Goal: Navigation & Orientation: Find specific page/section

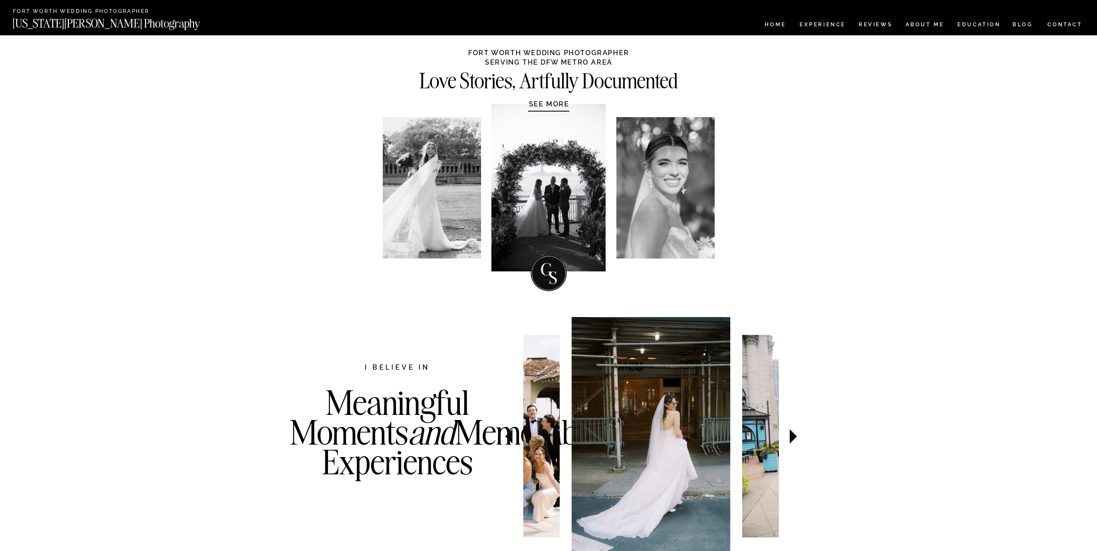
click at [544, 105] on h1 "SEE MORE" at bounding box center [549, 104] width 82 height 9
click at [835, 26] on nav "Experience" at bounding box center [822, 25] width 45 height 7
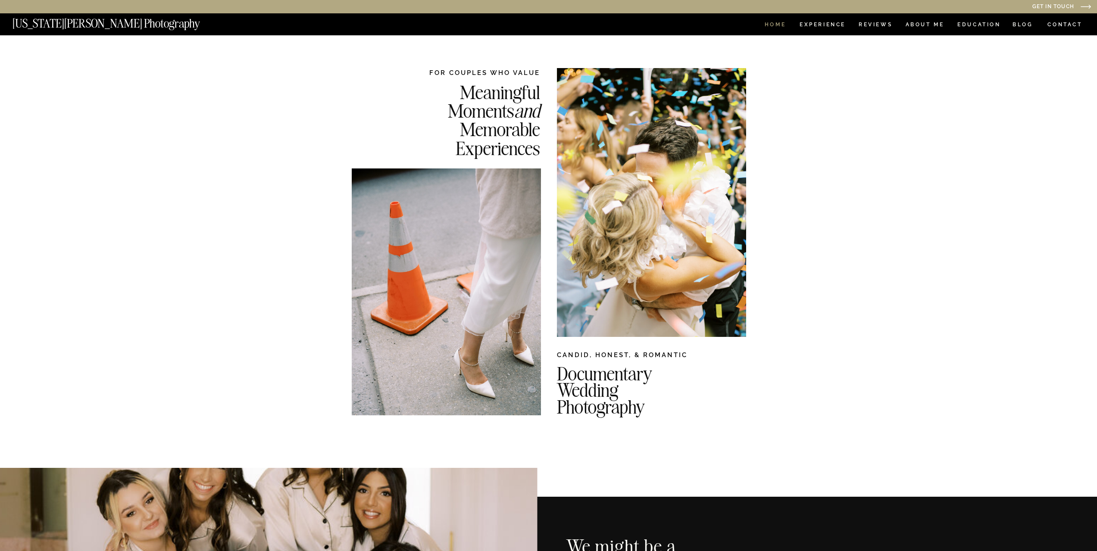
click at [780, 27] on nav "HOME" at bounding box center [775, 25] width 25 height 7
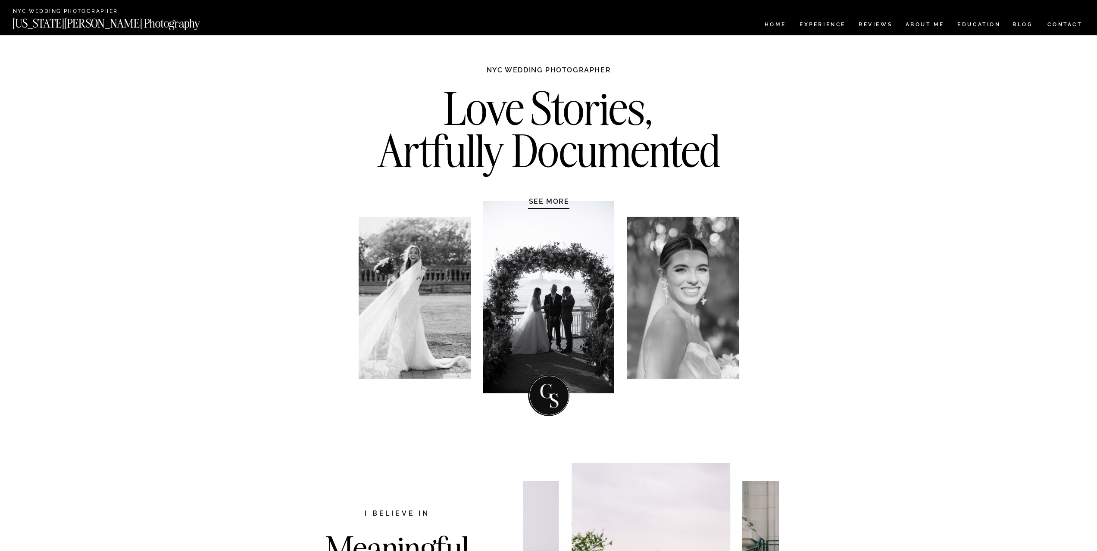
click at [1073, 26] on nav "CONTACT" at bounding box center [1065, 24] width 36 height 9
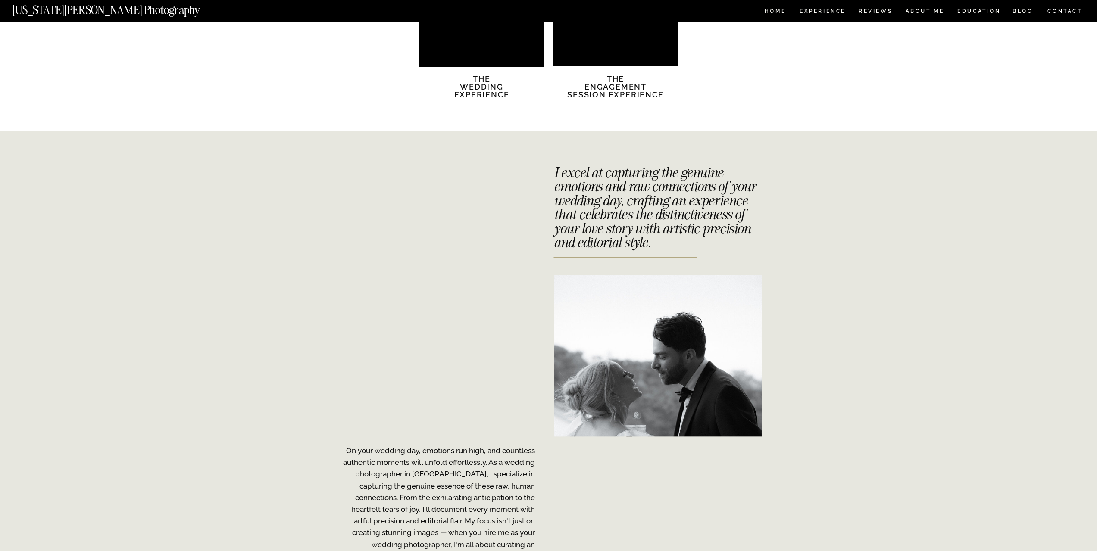
scroll to position [1581, 0]
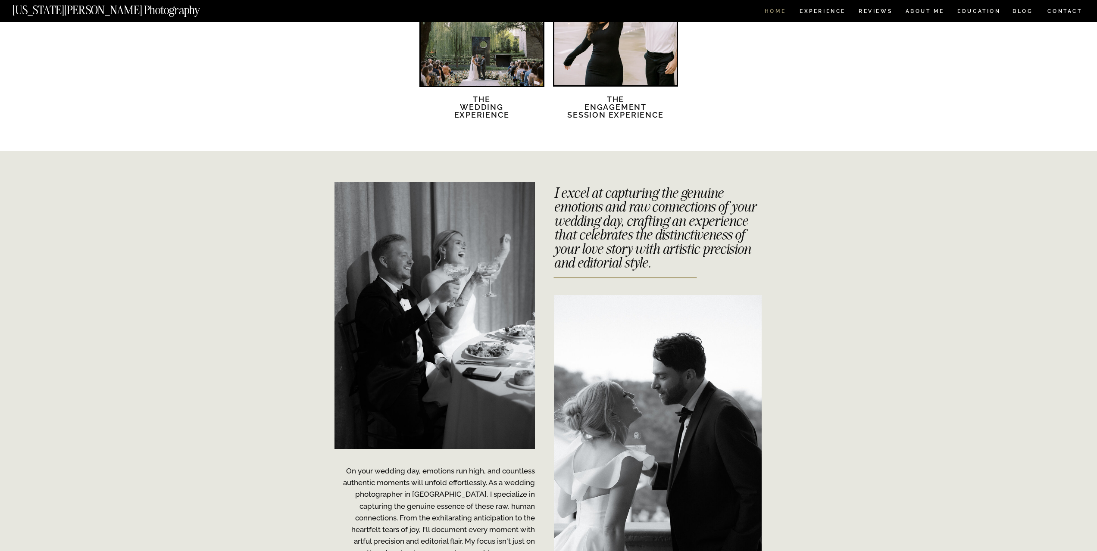
click at [768, 12] on nav "HOME" at bounding box center [775, 12] width 25 height 7
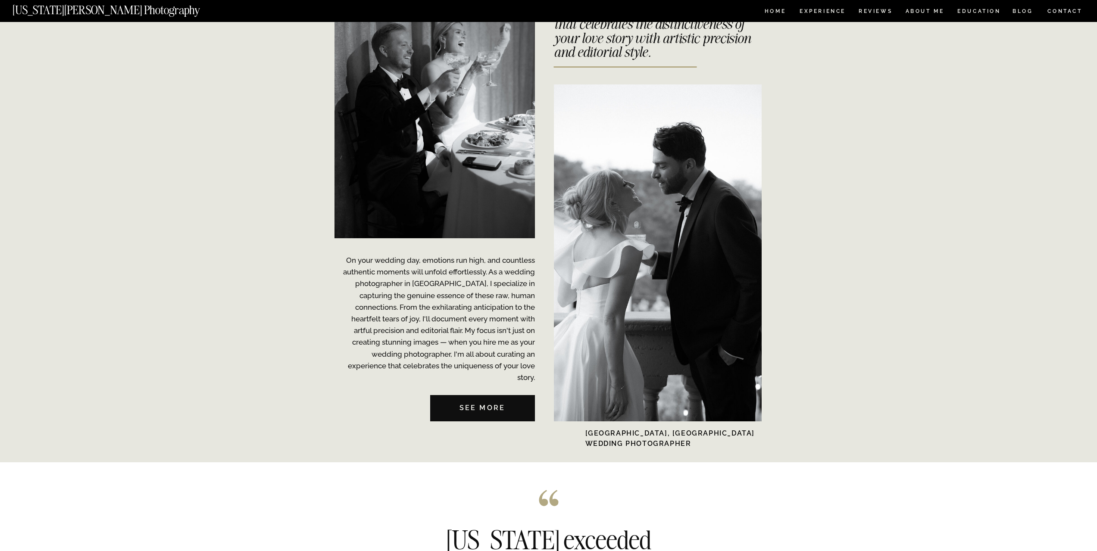
scroll to position [1738, 0]
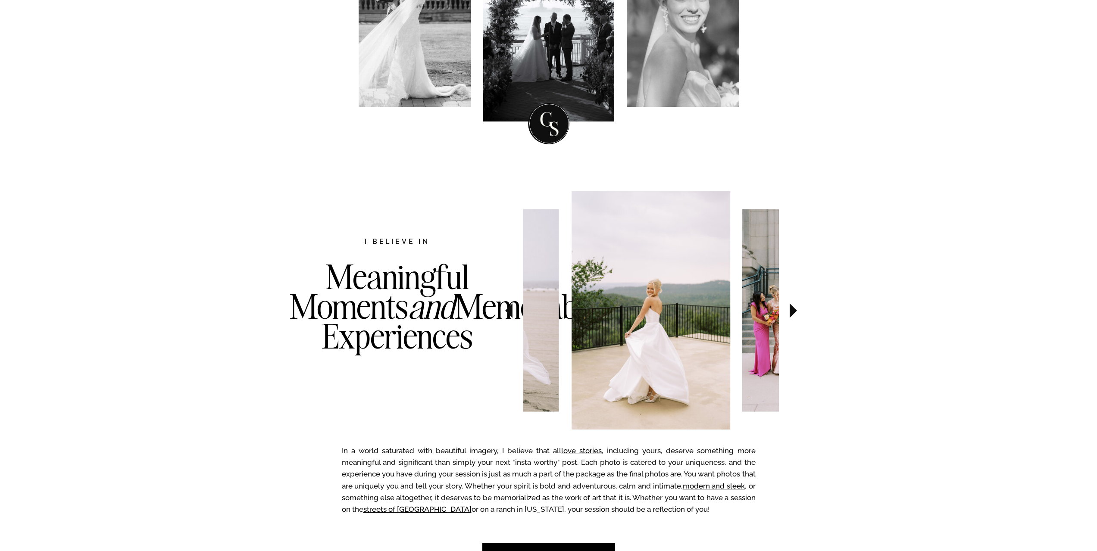
scroll to position [158, 0]
